Goal: Task Accomplishment & Management: Manage account settings

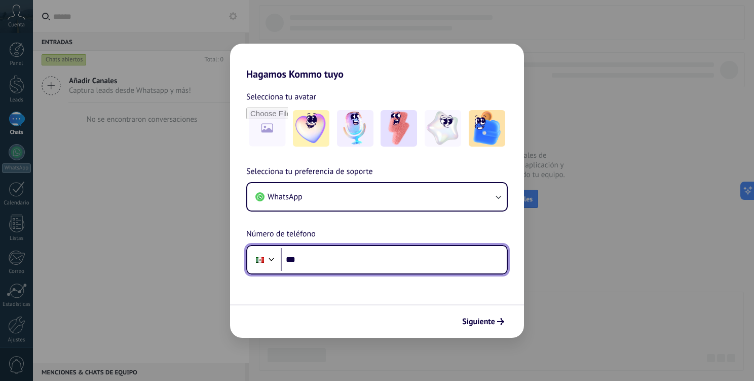
click at [366, 257] on input "***" at bounding box center [394, 259] width 226 height 23
type input "**********"
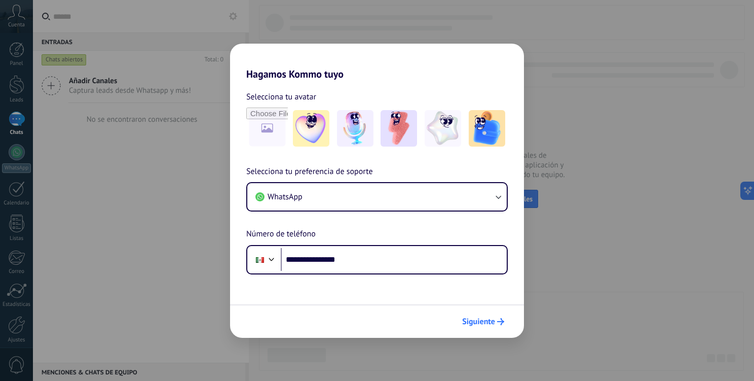
click at [497, 314] on button "Siguiente" at bounding box center [483, 321] width 51 height 17
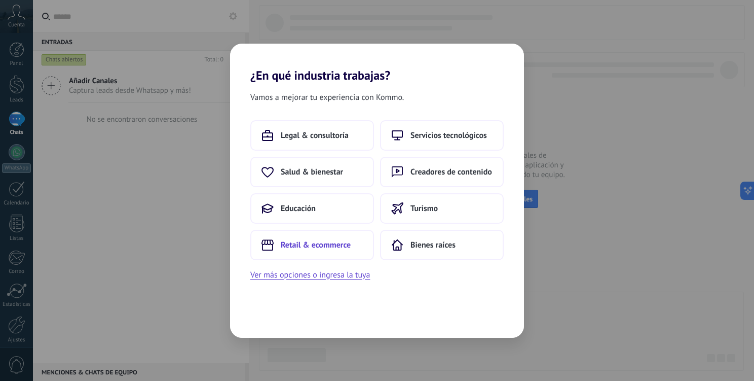
click at [324, 240] on span "Retail & ecommerce" at bounding box center [316, 245] width 70 height 10
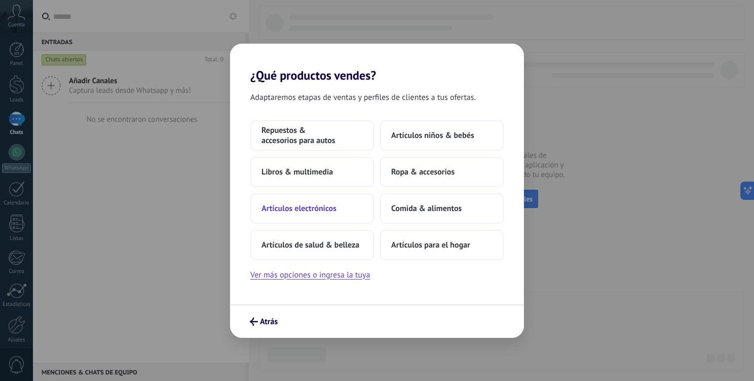
click at [313, 214] on button "Artículos electrónicos" at bounding box center [312, 208] width 124 height 30
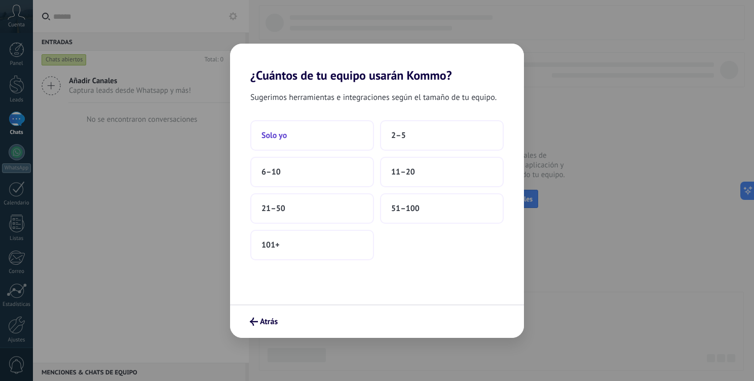
click at [305, 138] on button "Solo yo" at bounding box center [312, 135] width 124 height 30
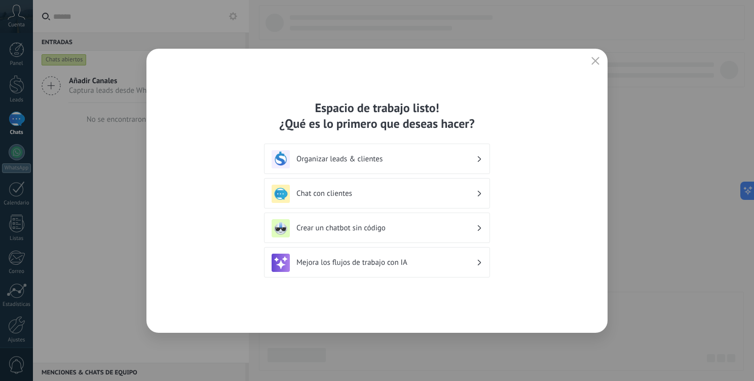
click at [331, 162] on h3 "Organizar leads & clientes" at bounding box center [387, 159] width 180 height 10
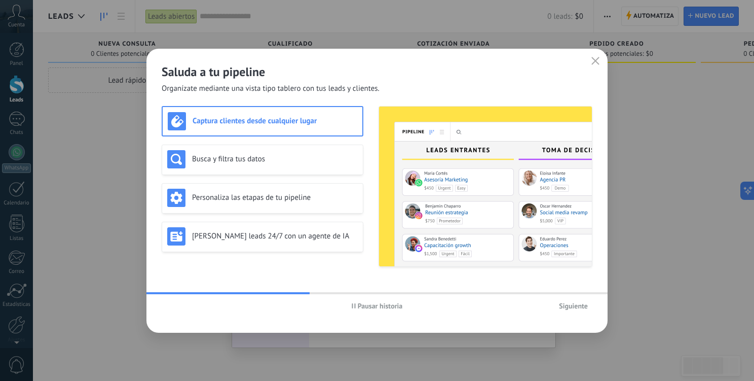
click at [572, 304] on span "Siguiente" at bounding box center [573, 305] width 29 height 7
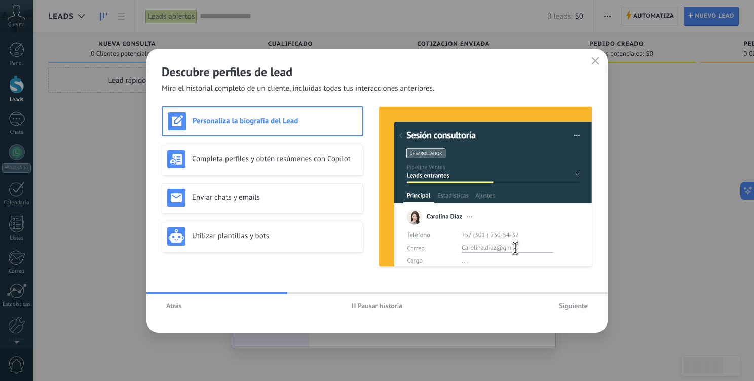
click at [568, 302] on span "Siguiente" at bounding box center [573, 305] width 29 height 7
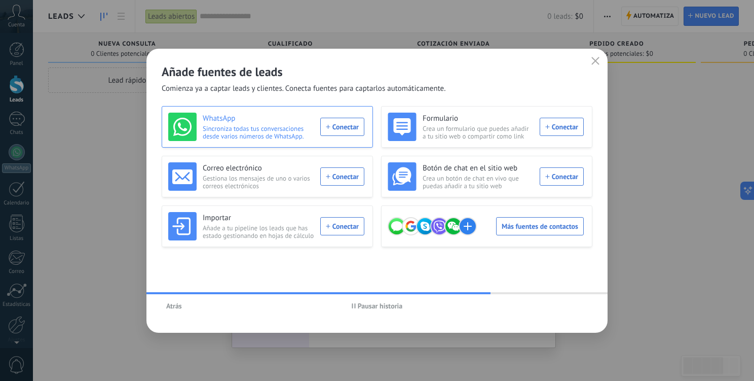
click at [351, 130] on div "WhatsApp Sincroniza todas tus conversaciones desde varios números de WhatsApp. …" at bounding box center [266, 127] width 196 height 28
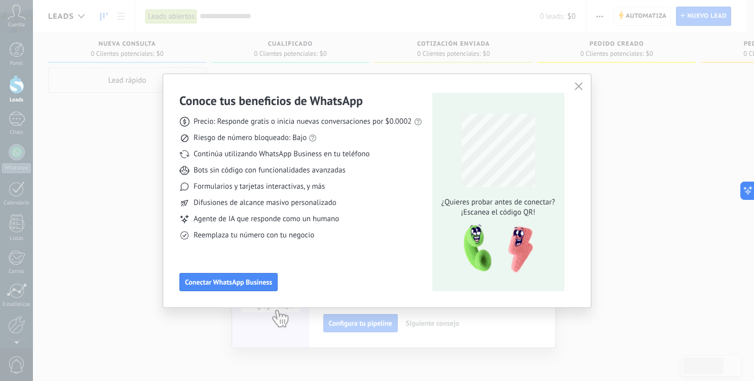
click at [573, 88] on button "button" at bounding box center [578, 87] width 13 height 14
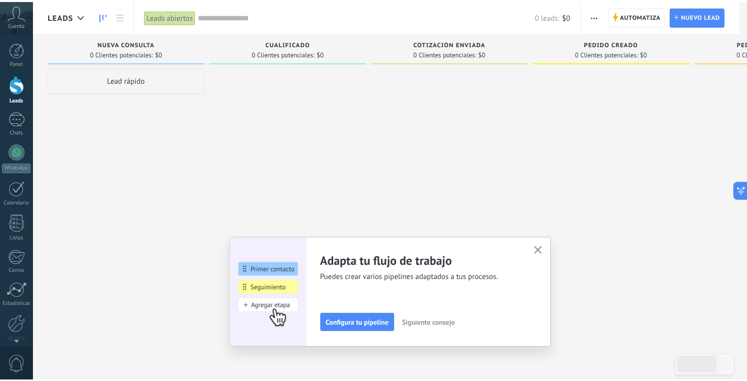
scroll to position [41, 0]
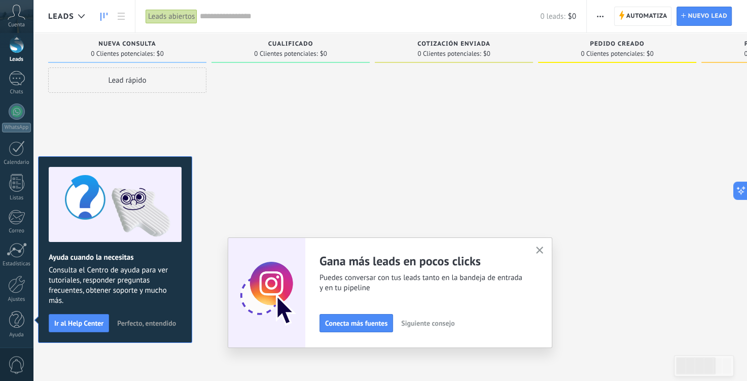
click at [539, 253] on span "button" at bounding box center [540, 250] width 8 height 9
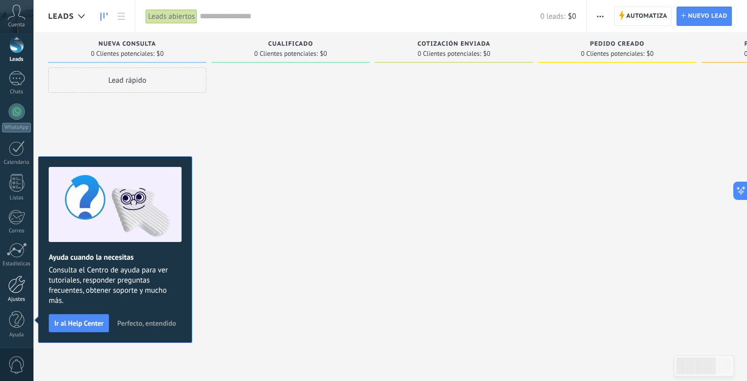
click at [11, 289] on div at bounding box center [16, 284] width 17 height 18
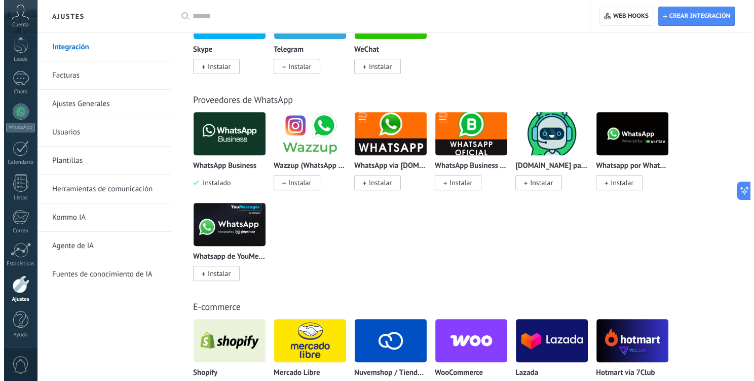
scroll to position [356, 0]
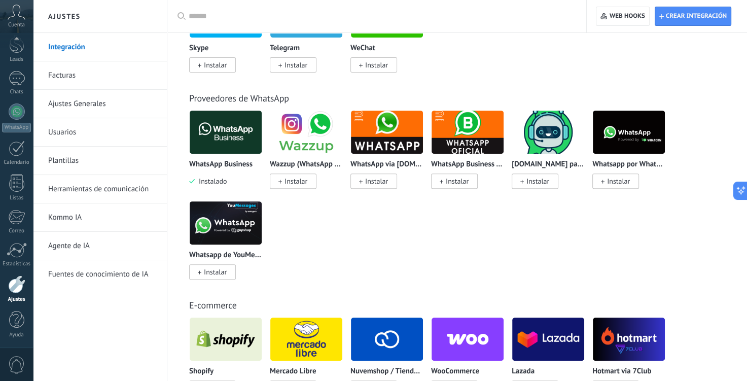
click at [219, 146] on img at bounding box center [226, 131] width 72 height 49
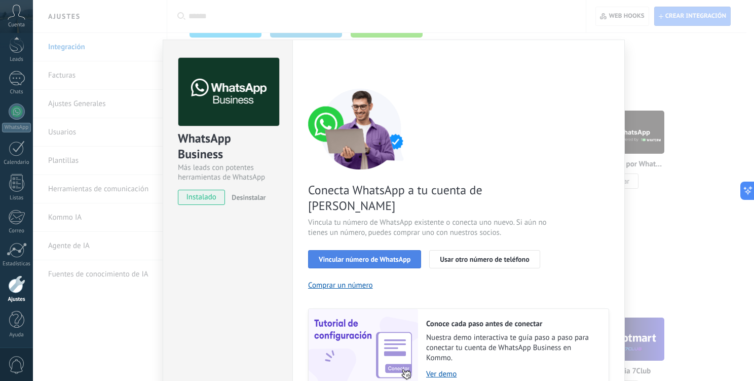
scroll to position [38, 0]
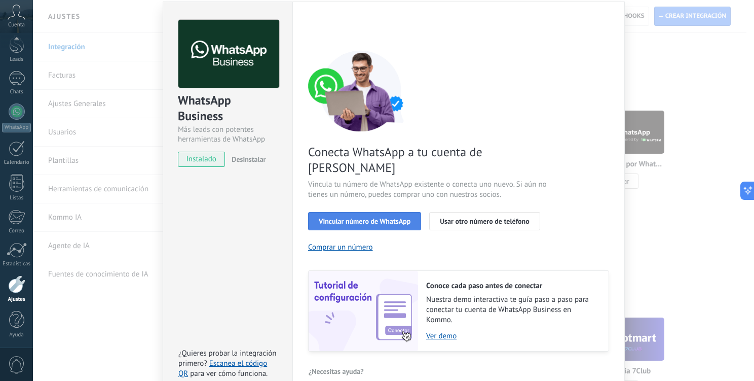
click at [392, 218] on span "Vincular número de WhatsApp" at bounding box center [365, 221] width 92 height 7
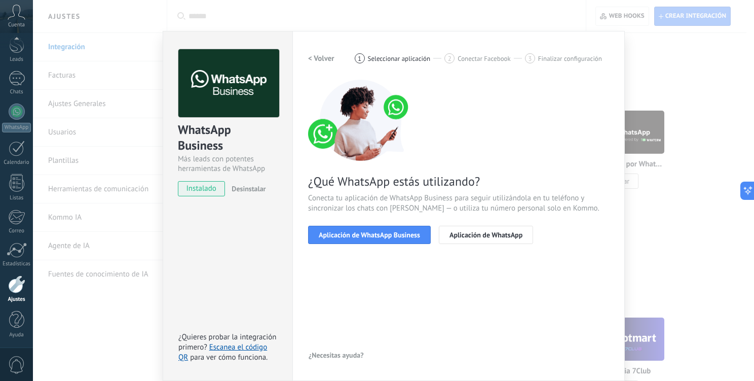
scroll to position [8, 0]
click at [355, 233] on span "Aplicación de WhatsApp Business" at bounding box center [369, 235] width 101 height 7
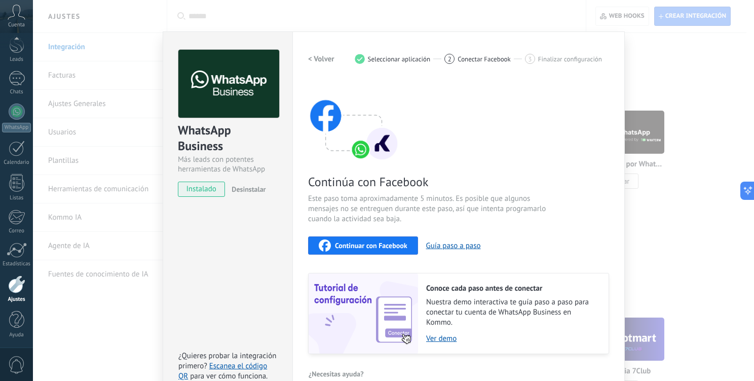
click at [377, 242] on span "Continuar con Facebook" at bounding box center [371, 245] width 73 height 7
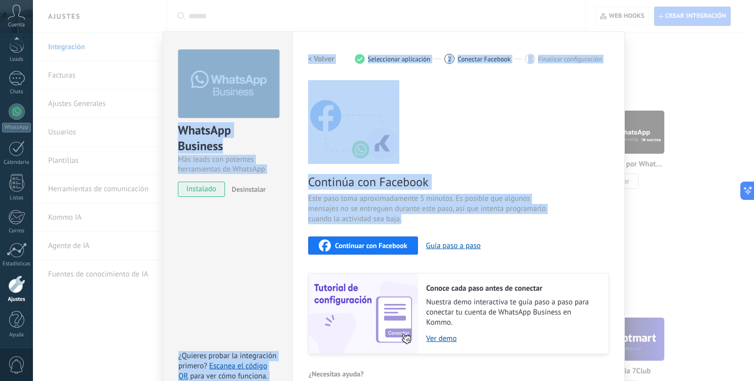
drag, startPoint x: 706, startPoint y: 90, endPoint x: 401, endPoint y: 247, distance: 343.3
click at [401, 247] on div "WhatsApp Business Más leads con potentes herramientas de WhatsApp instalado Des…" at bounding box center [393, 190] width 721 height 381
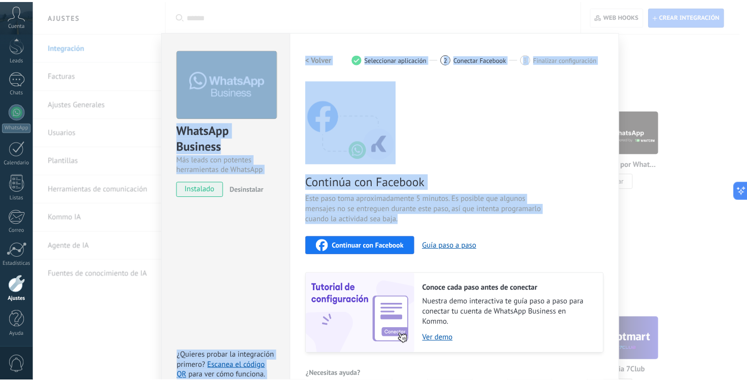
scroll to position [0, 0]
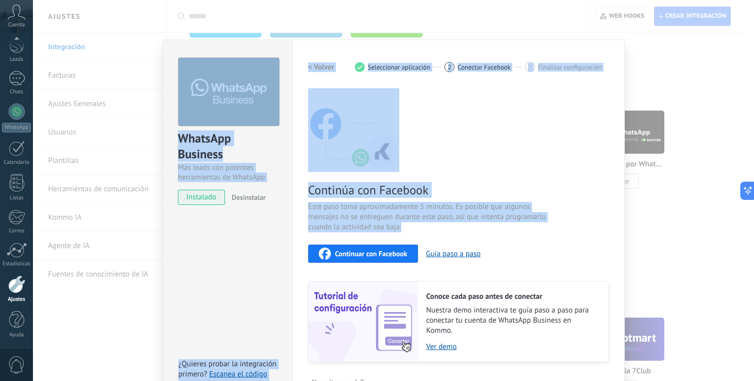
click at [401, 247] on div "WhatsApp Business Más leads con potentes herramientas de WhatsApp instalado Des…" at bounding box center [393, 190] width 721 height 381
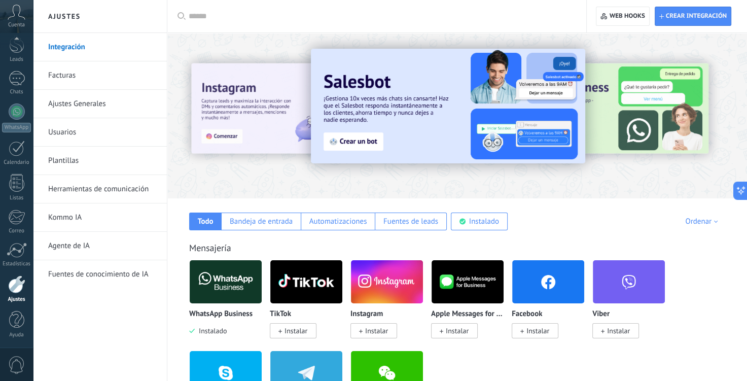
click at [12, 19] on icon at bounding box center [17, 12] width 18 height 15
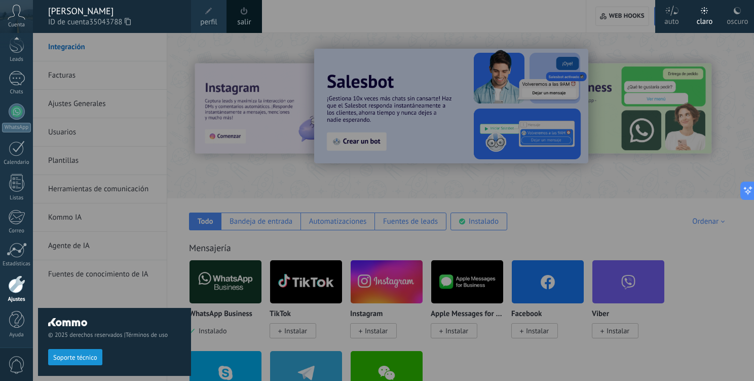
click at [85, 339] on div "© 2025 derechos reservados | Términos de uso Soporte técnico" at bounding box center [114, 341] width 153 height 67
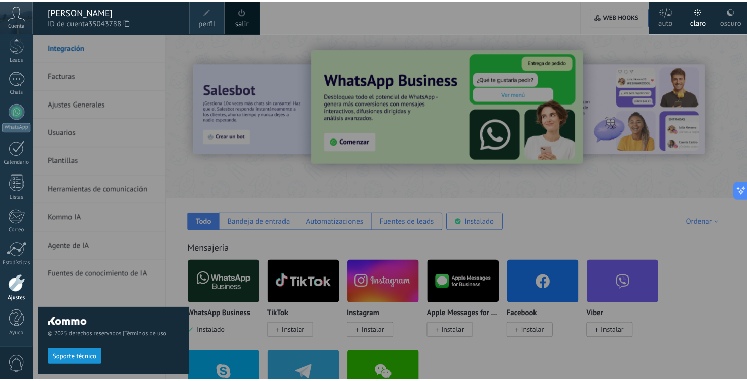
scroll to position [41, 0]
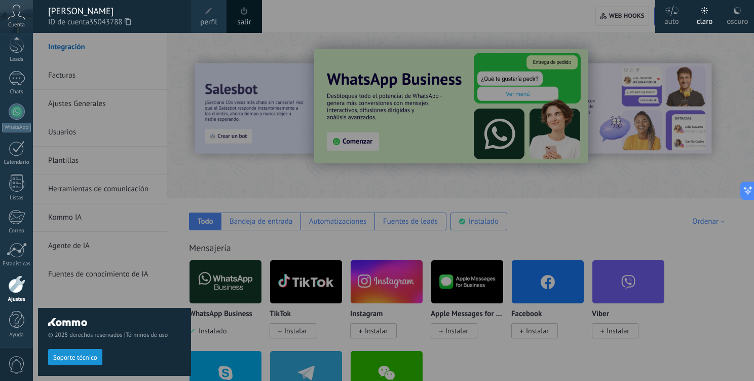
drag, startPoint x: 170, startPoint y: 175, endPoint x: 189, endPoint y: 174, distance: 18.3
click at [182, 174] on div "© 2025 derechos reservados | Términos de uso Soporte técnico" at bounding box center [114, 207] width 153 height 348
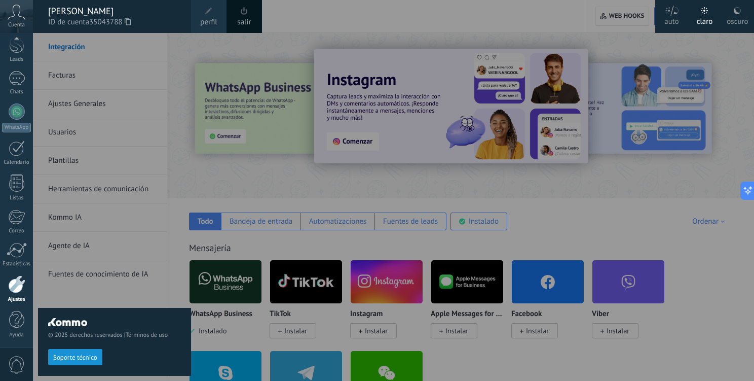
click at [17, 287] on div at bounding box center [16, 284] width 17 height 18
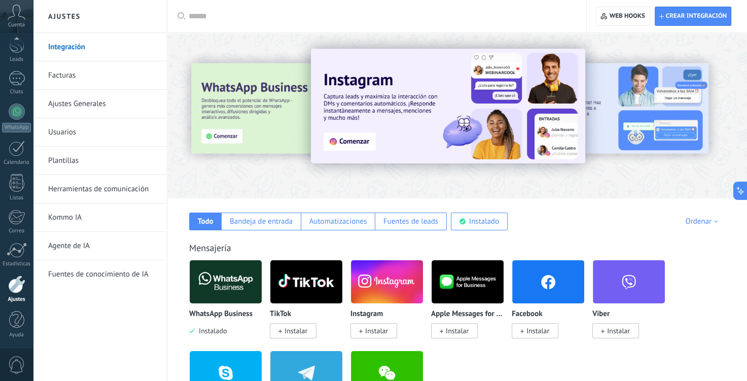
click at [78, 137] on link "Usuarios" at bounding box center [102, 132] width 108 height 28
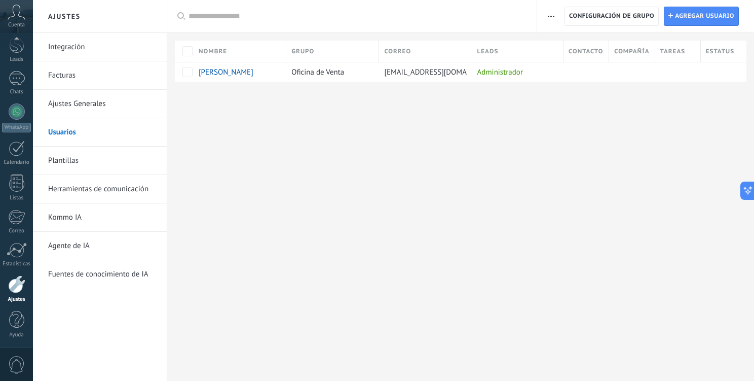
click at [22, 15] on icon at bounding box center [17, 12] width 18 height 15
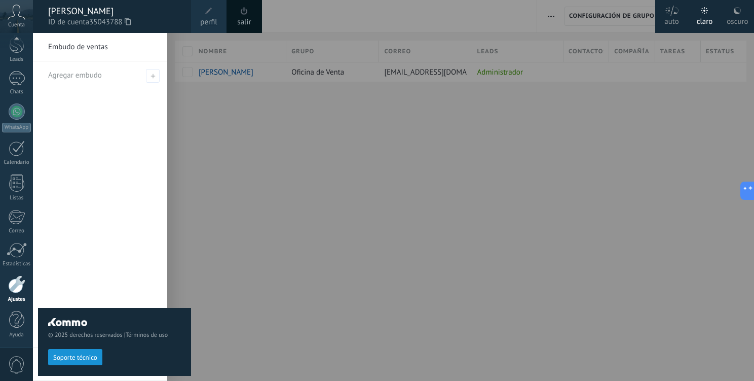
click at [203, 15] on span at bounding box center [208, 11] width 11 height 11
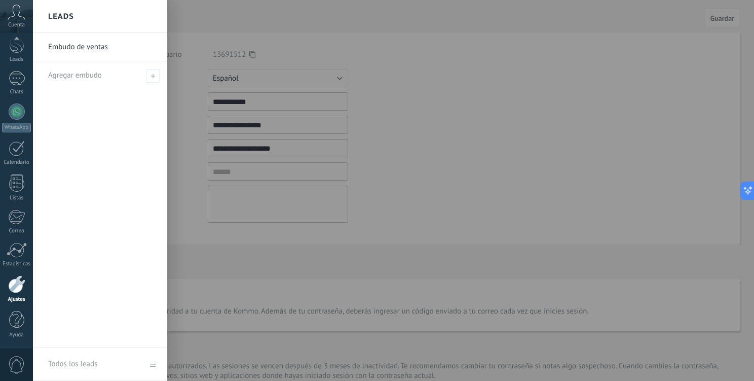
click at [166, 178] on div "Embudo de ventas Agregar embudo" at bounding box center [100, 190] width 134 height 315
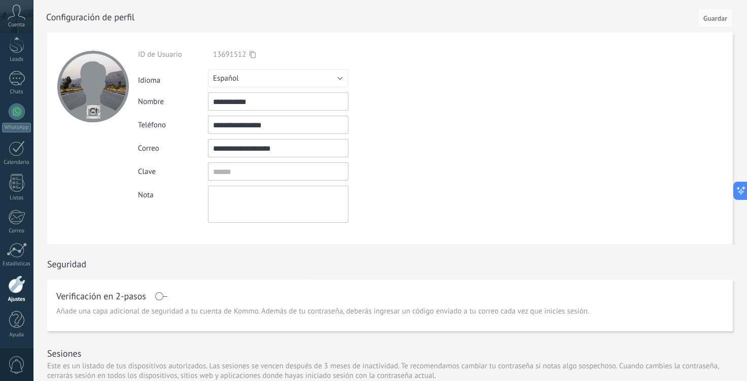
click at [14, 19] on icon at bounding box center [17, 12] width 18 height 15
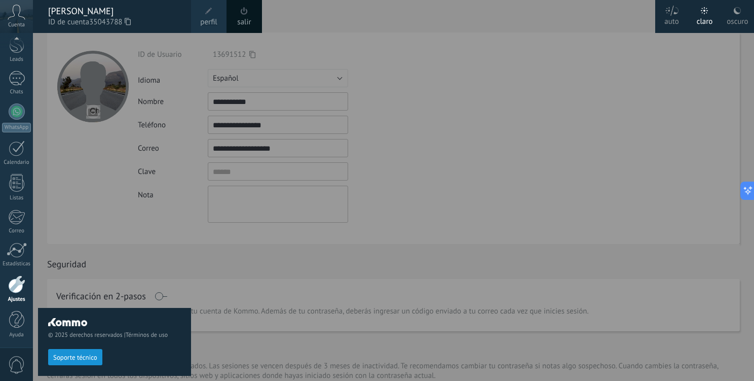
click at [241, 16] on span at bounding box center [244, 11] width 11 height 11
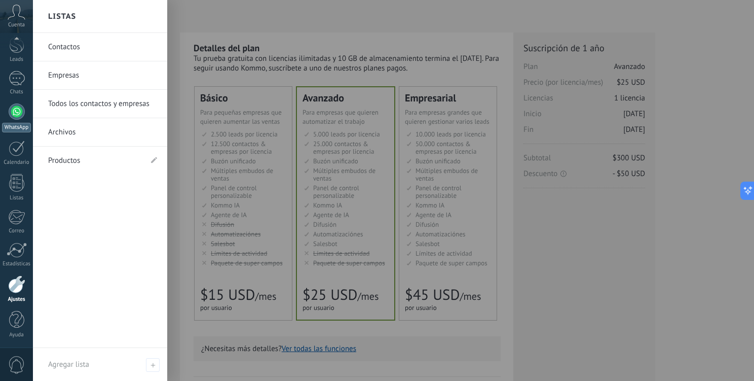
click at [19, 114] on div at bounding box center [17, 111] width 16 height 16
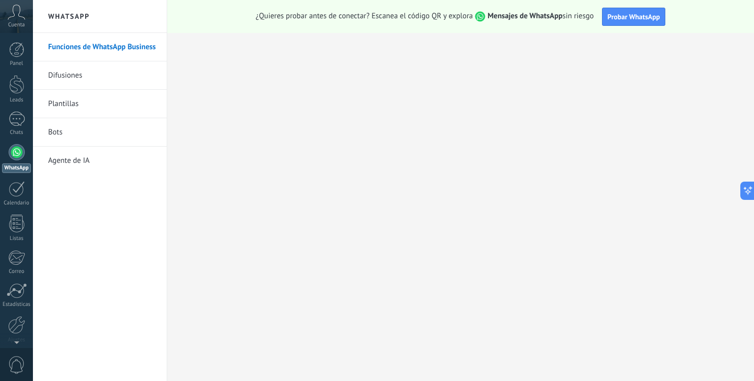
click at [14, 26] on span "Cuenta" at bounding box center [16, 25] width 17 height 7
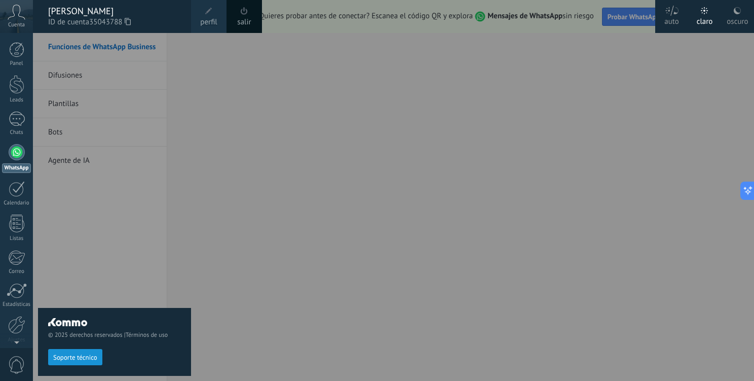
click at [14, 26] on span "Cuenta" at bounding box center [16, 25] width 17 height 7
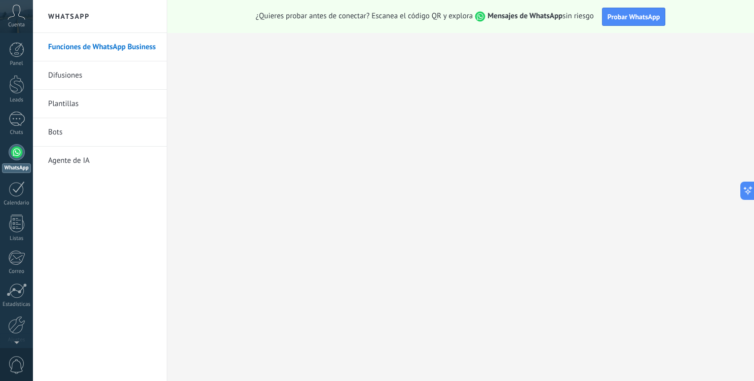
click at [14, 26] on span "Cuenta" at bounding box center [16, 25] width 17 height 7
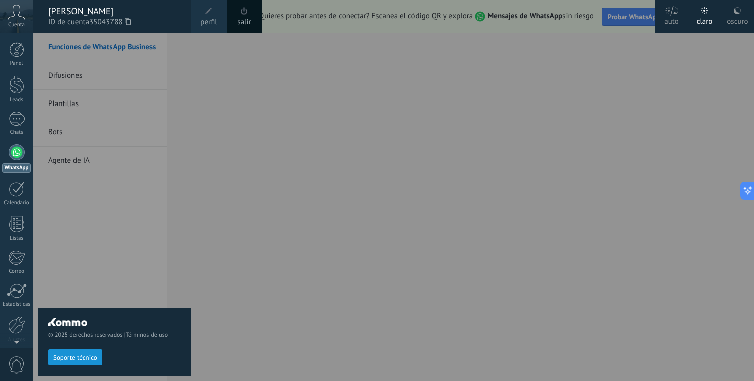
click at [81, 243] on div "© 2025 derechos reservados | Términos de uso Soporte técnico" at bounding box center [114, 207] width 153 height 348
click at [182, 90] on div "© 2025 derechos reservados | Términos de uso Soporte técnico" at bounding box center [114, 207] width 153 height 348
click at [82, 346] on div "© 2025 derechos reservados | Términos de uso Soporte técnico" at bounding box center [114, 341] width 153 height 67
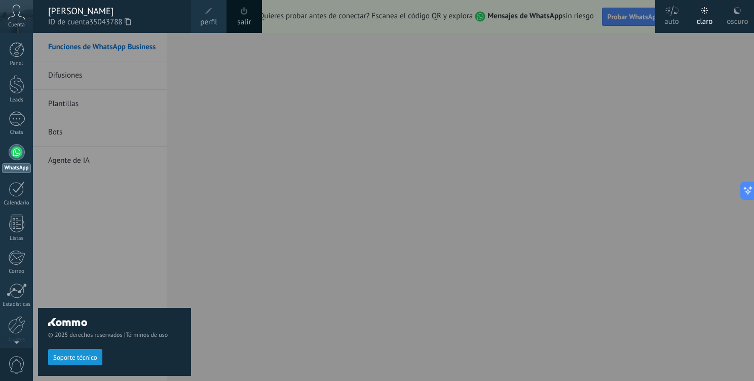
click at [79, 356] on span "Soporte técnico" at bounding box center [75, 357] width 44 height 7
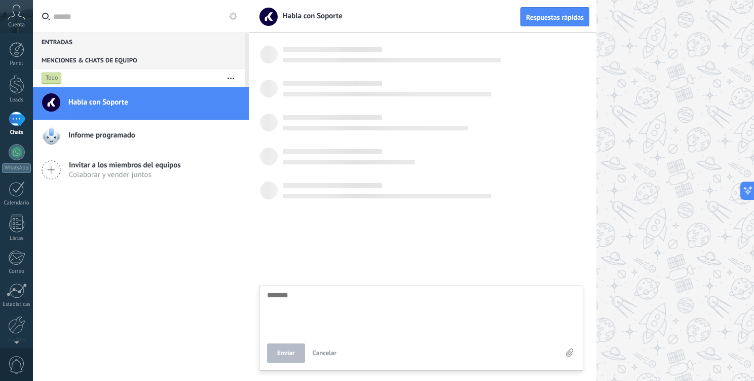
scroll to position [10, 0]
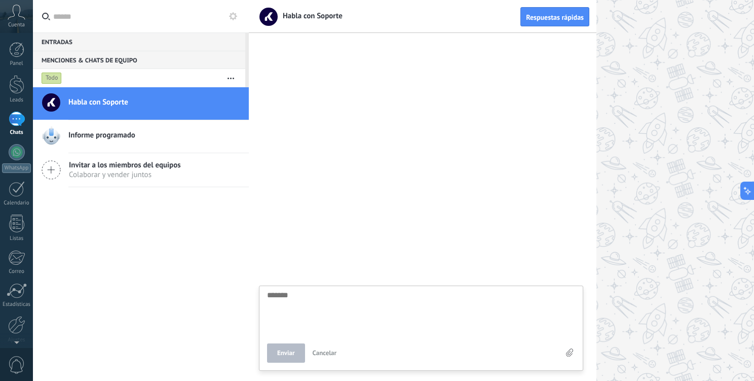
click at [235, 16] on icon at bounding box center [233, 16] width 8 height 8
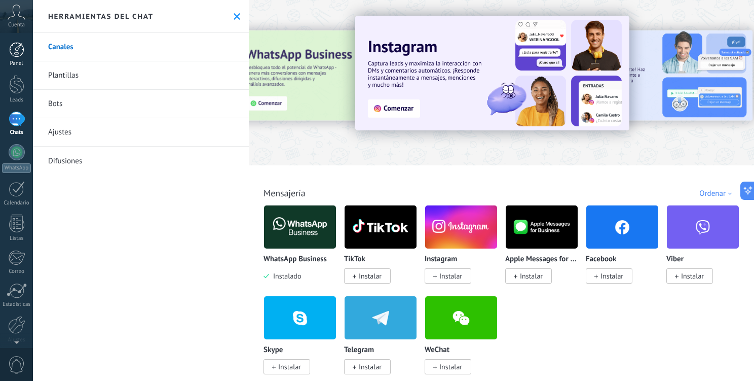
click at [14, 55] on div at bounding box center [16, 49] width 15 height 15
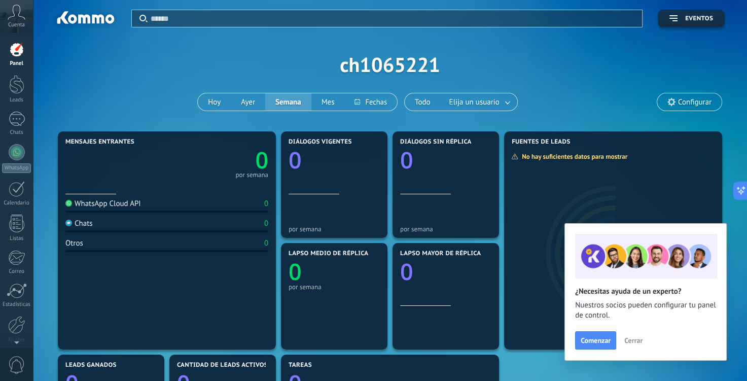
click at [679, 98] on span "Configurar" at bounding box center [694, 102] width 33 height 9
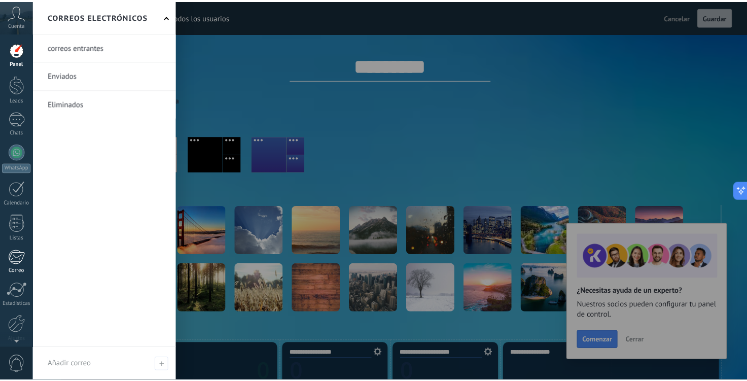
scroll to position [41, 0]
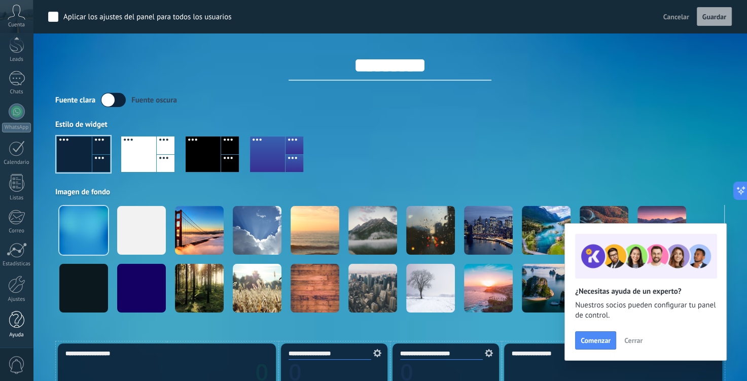
click at [20, 312] on div at bounding box center [16, 320] width 15 height 18
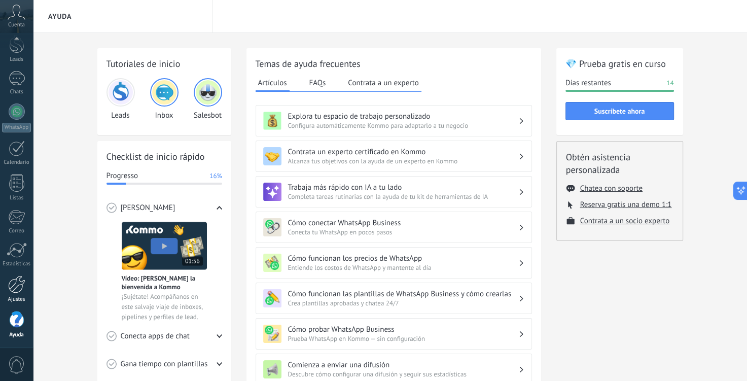
click at [12, 284] on div at bounding box center [16, 284] width 17 height 18
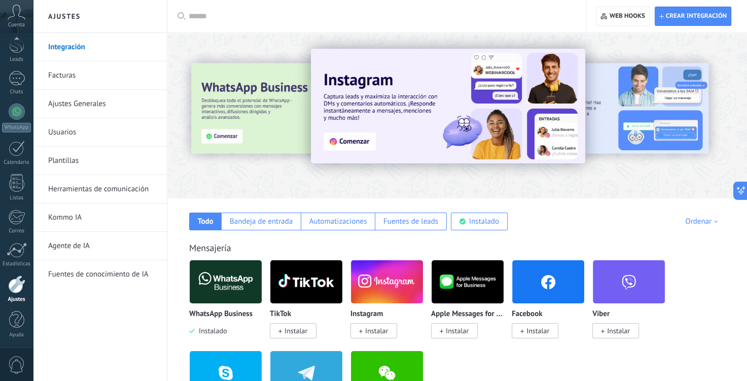
click at [63, 133] on link "Usuarios" at bounding box center [102, 132] width 108 height 28
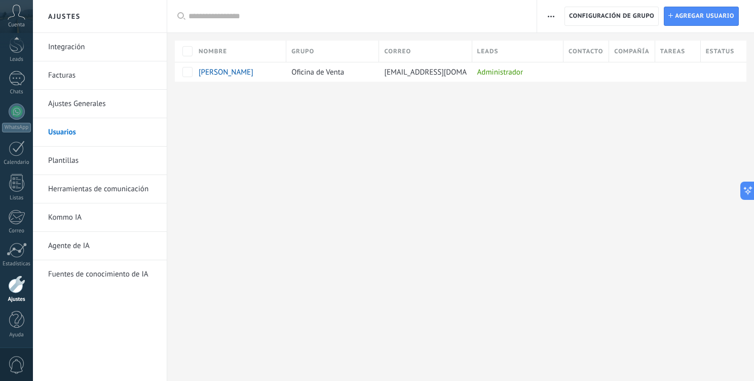
click at [55, 74] on link "Facturas" at bounding box center [102, 75] width 108 height 28
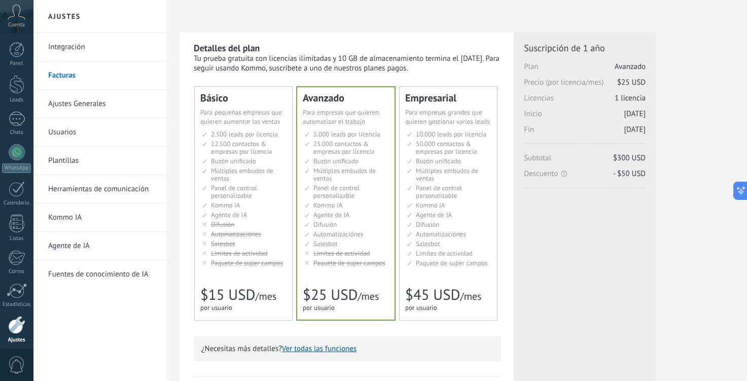
click at [72, 101] on link "Ajustes Generales" at bounding box center [102, 104] width 108 height 28
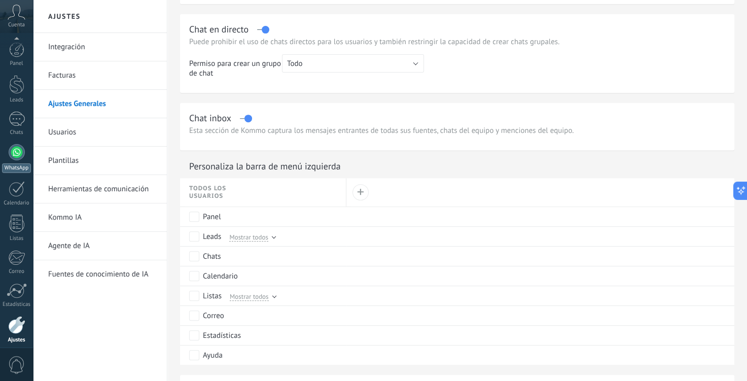
scroll to position [41, 0]
